Goal: Find specific fact: Find contact information

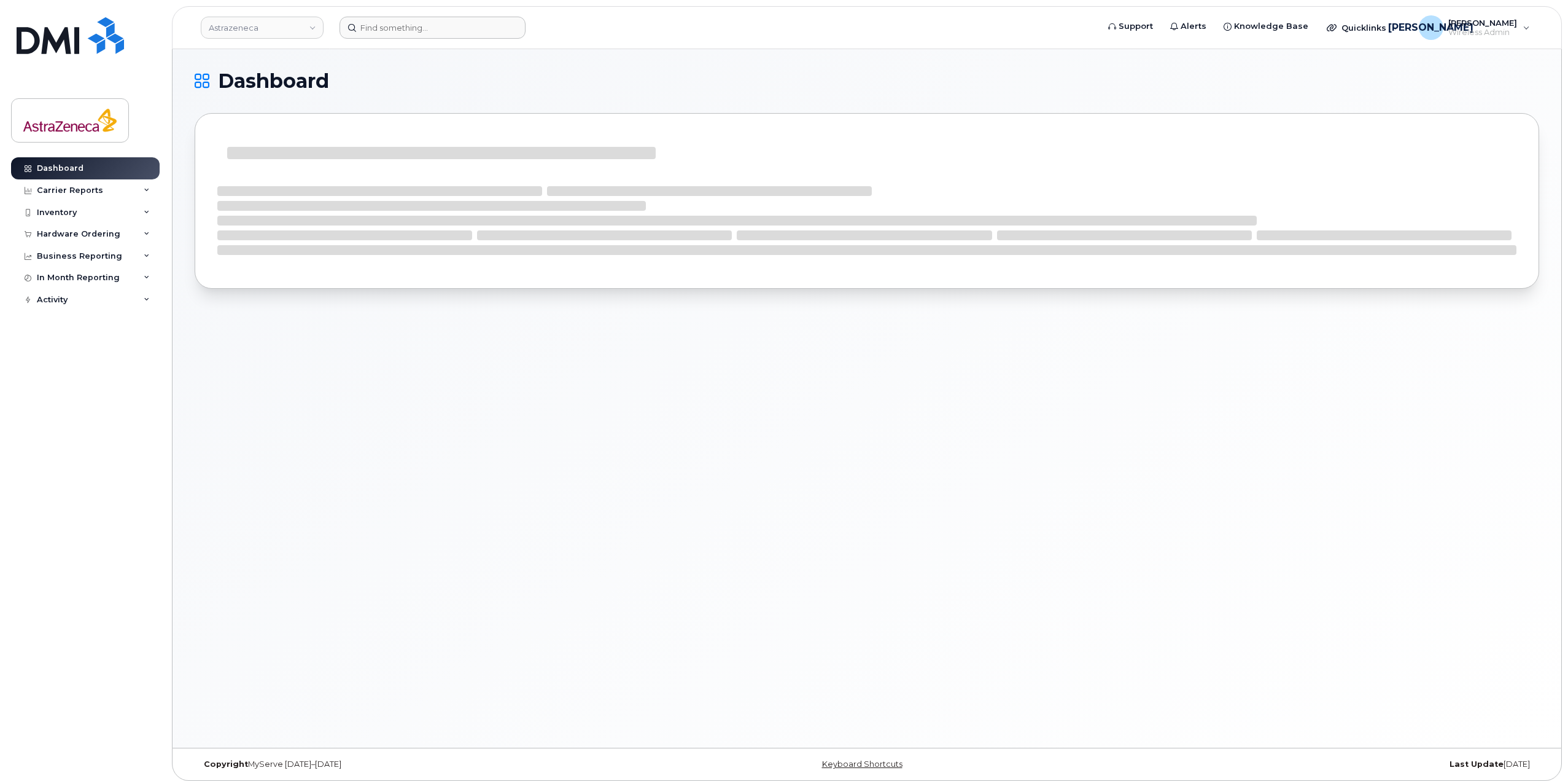
drag, startPoint x: 388, startPoint y: 45, endPoint x: 393, endPoint y: 26, distance: 19.6
click at [388, 45] on header "Astrazeneca Support Alerts Knowledge Base Quicklinks Suspend / Cancel Device Ch…" at bounding box center [867, 28] width 1390 height 43
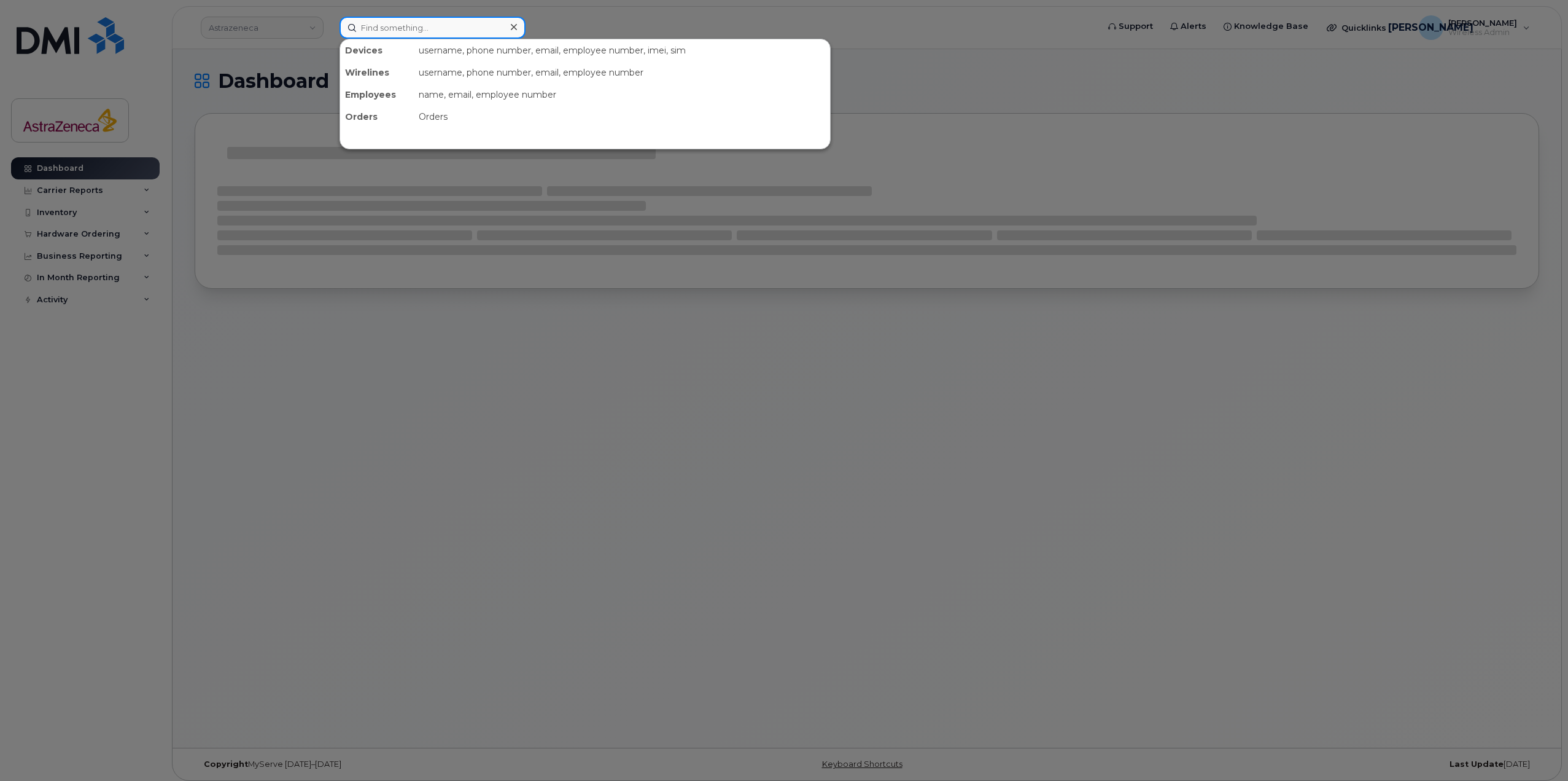
click at [393, 26] on input at bounding box center [432, 28] width 186 height 22
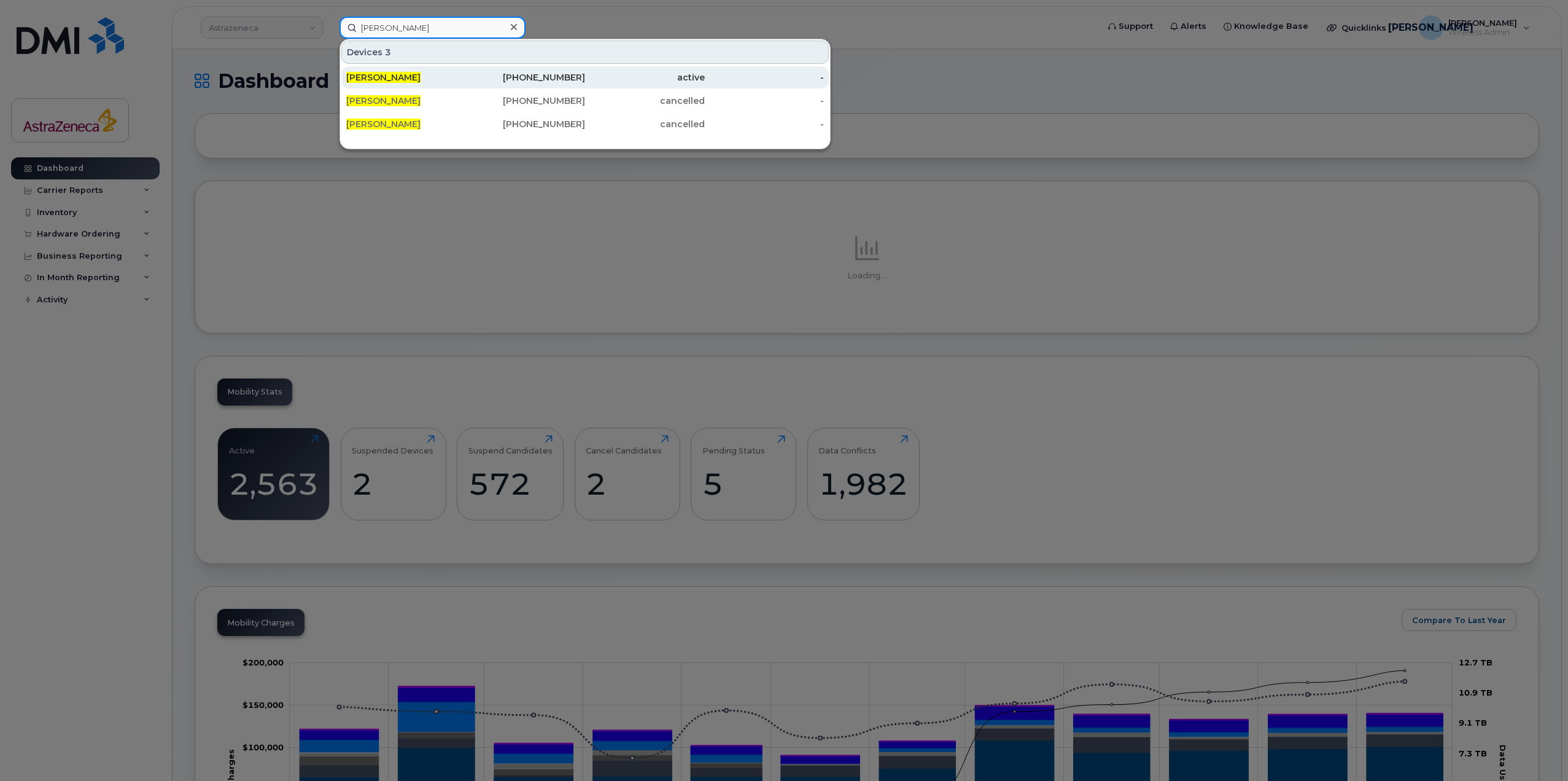
type input "[PERSON_NAME]"
click at [449, 79] on div "[PERSON_NAME]" at bounding box center [406, 77] width 120 height 13
